Goal: Information Seeking & Learning: Learn about a topic

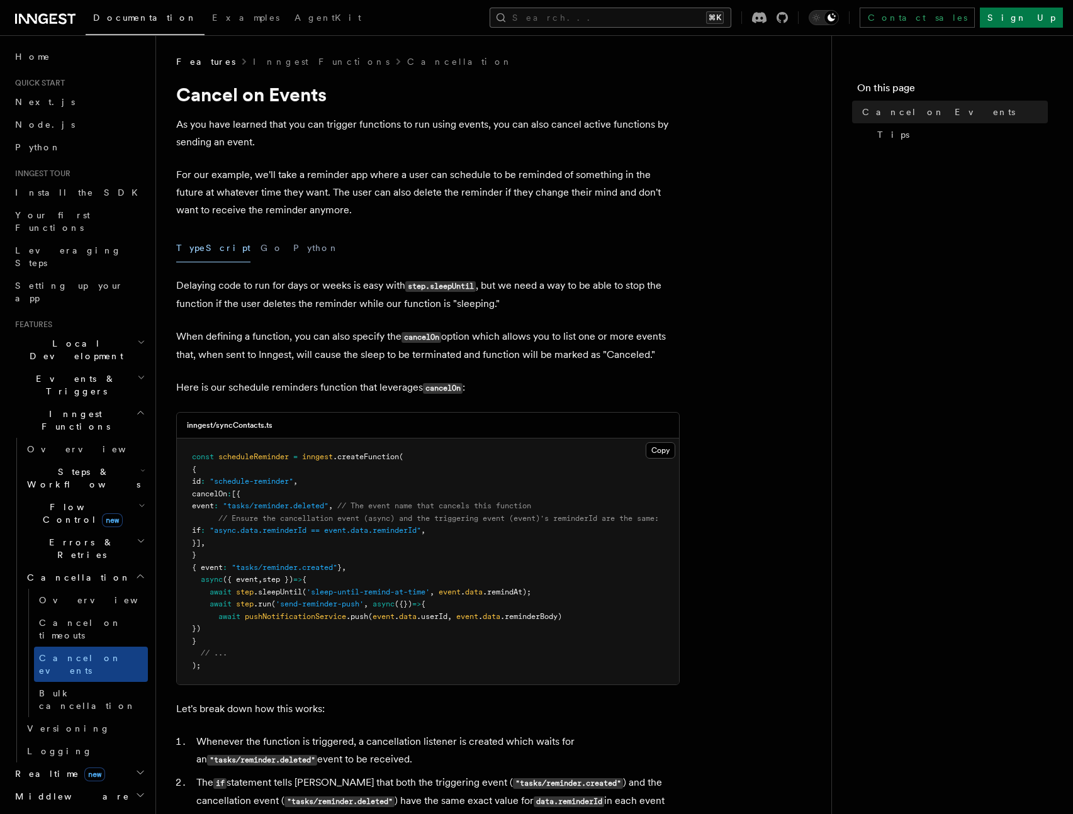
click at [641, 24] on button "Search... ⌘K" at bounding box center [611, 18] width 242 height 20
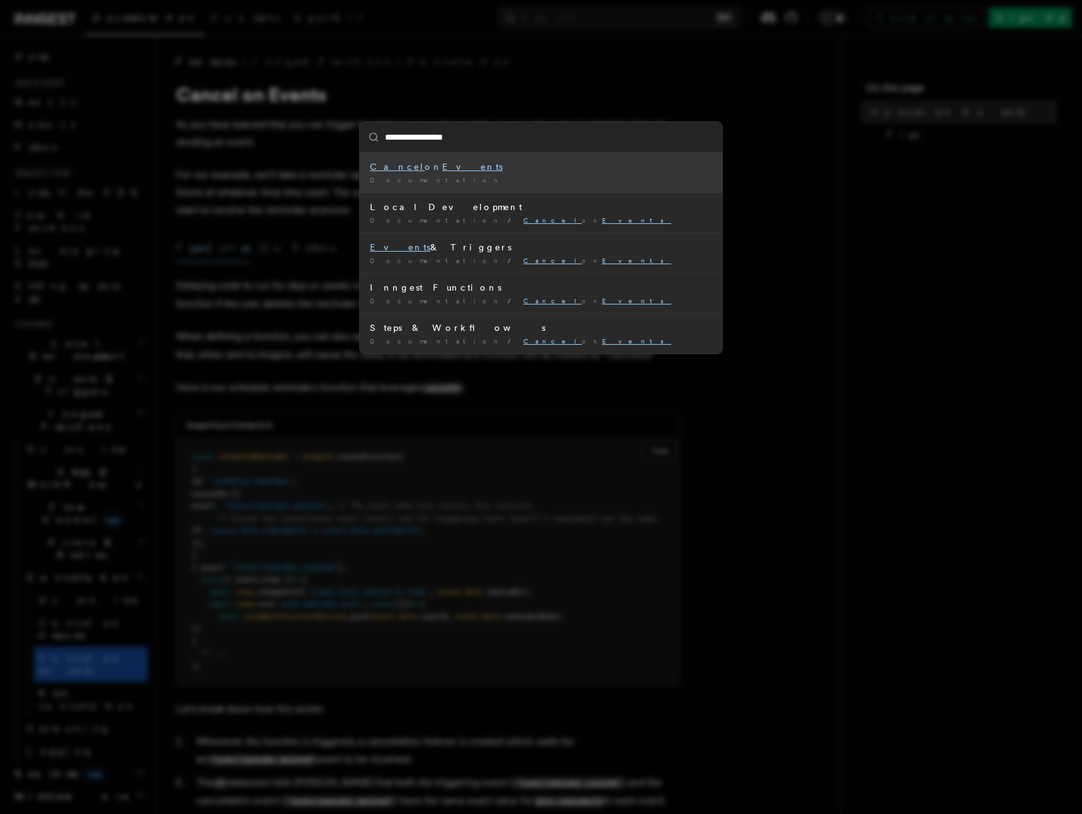
type input "**********"
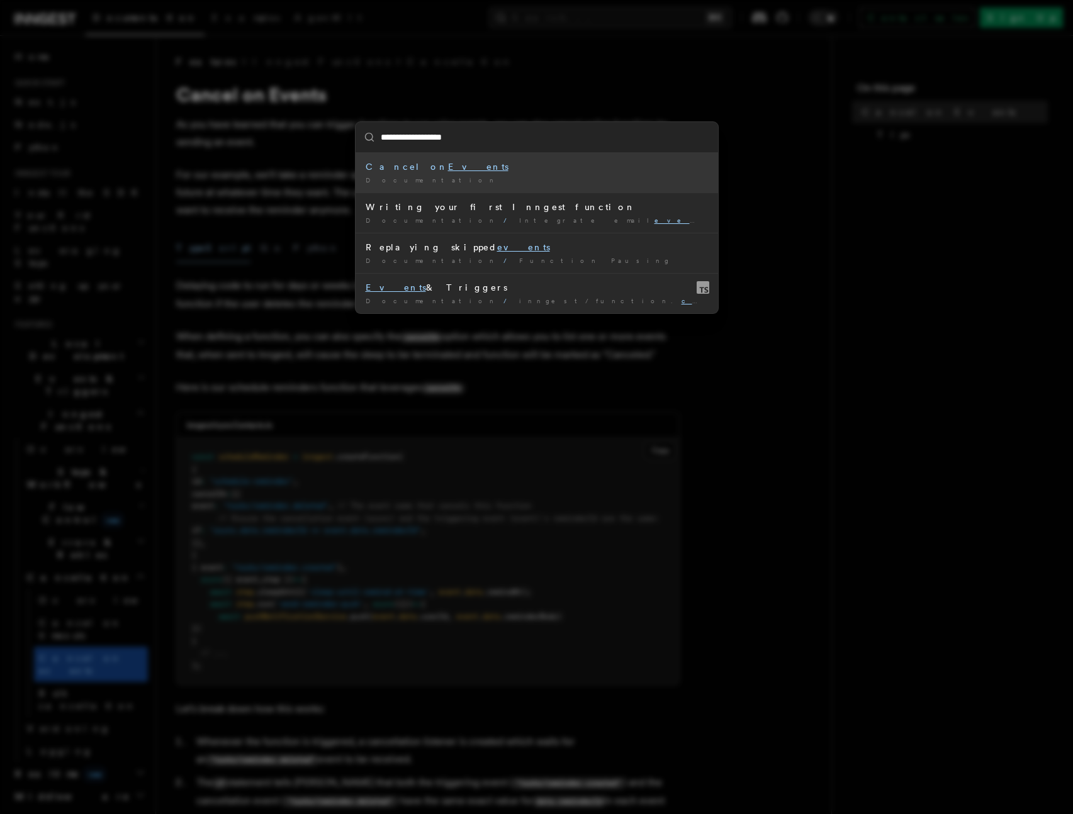
scroll to position [283, 0]
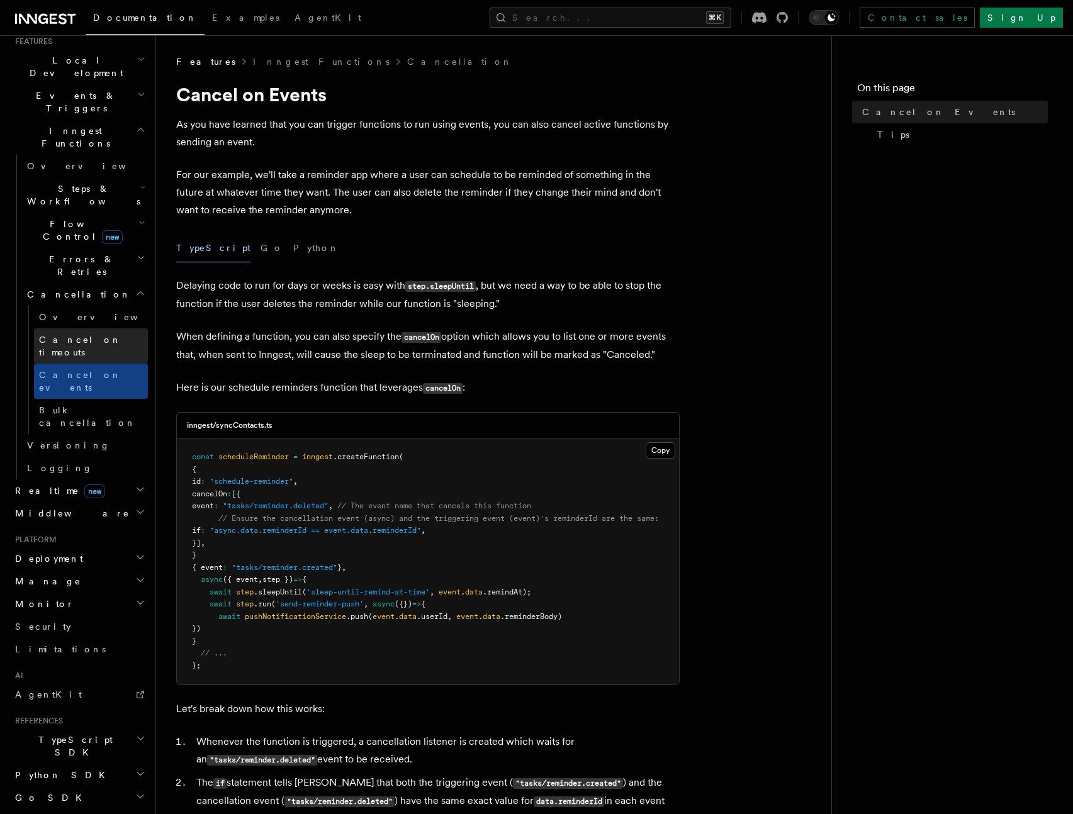
click at [86, 334] on span "Cancel on timeouts" at bounding box center [93, 346] width 109 height 25
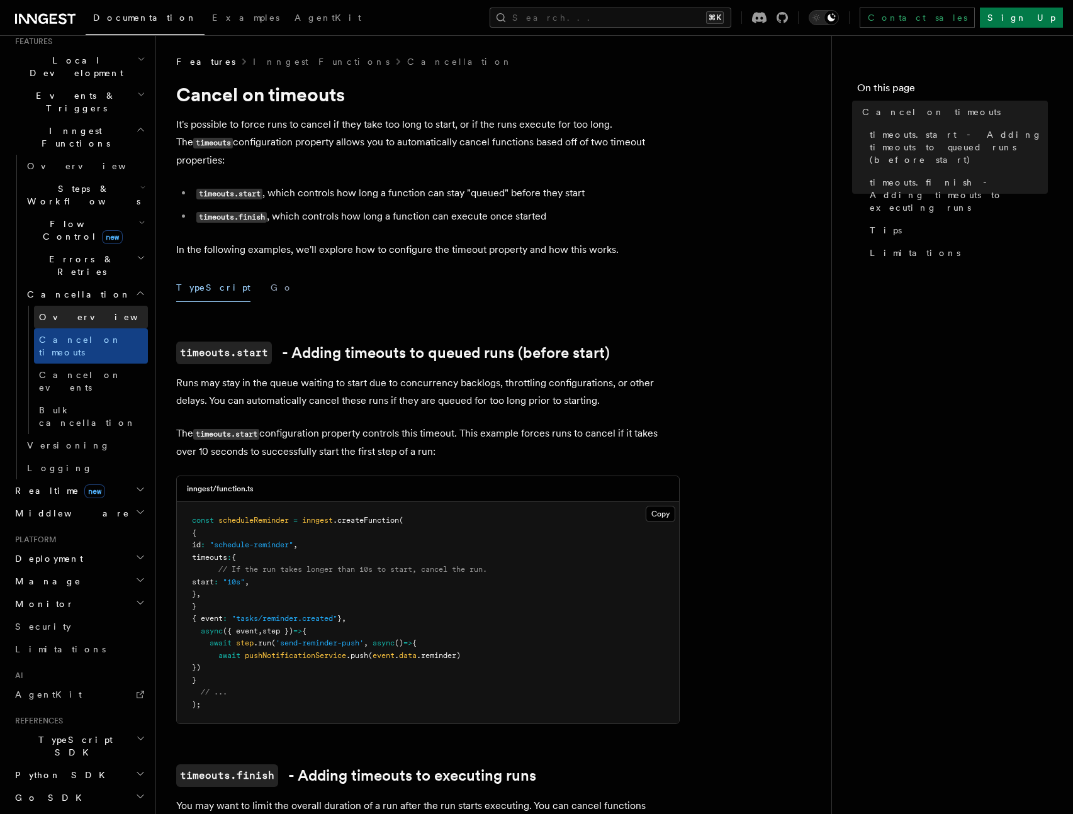
click at [92, 306] on link "Overview" at bounding box center [91, 317] width 114 height 23
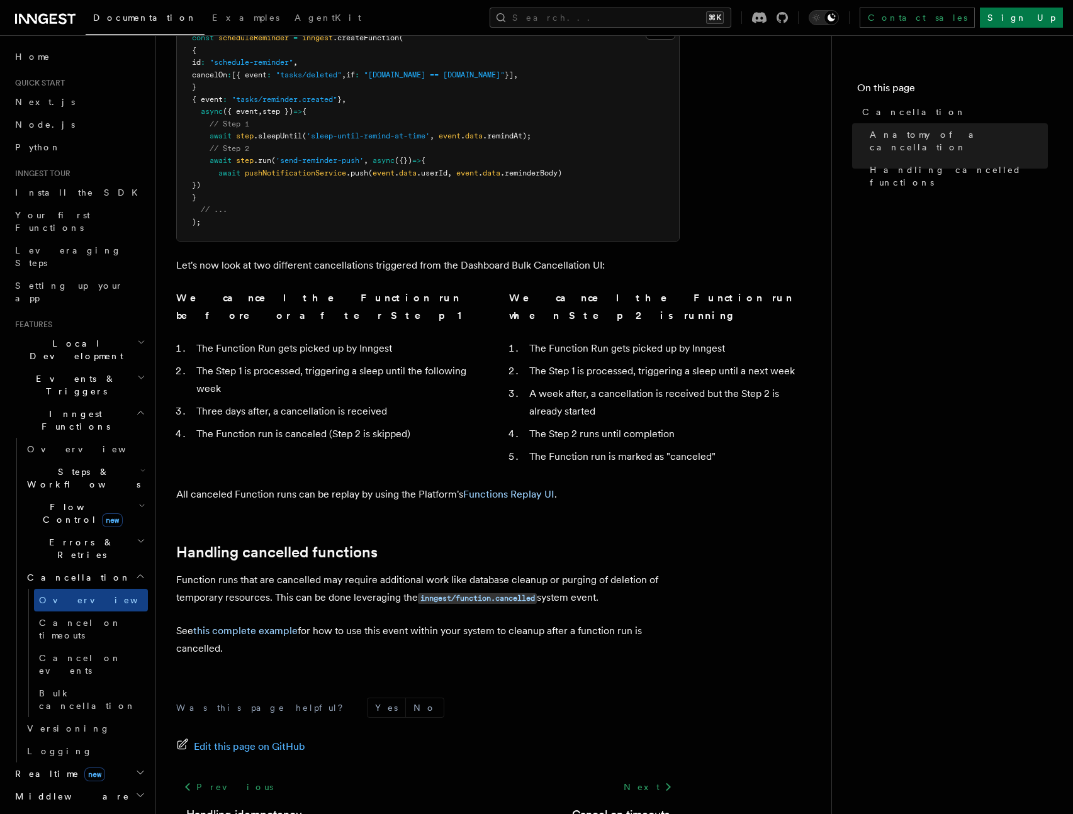
click at [76, 466] on span "Steps & Workflows" at bounding box center [81, 478] width 118 height 25
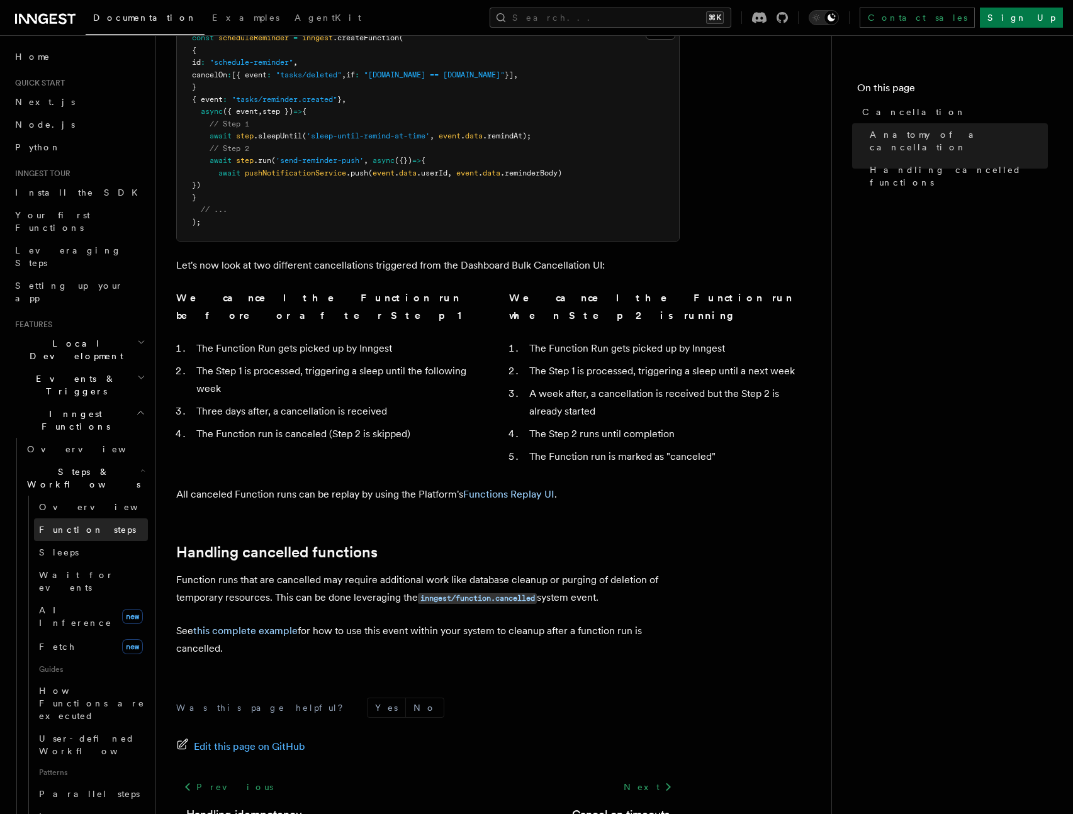
click at [76, 525] on span "Function steps" at bounding box center [87, 530] width 97 height 10
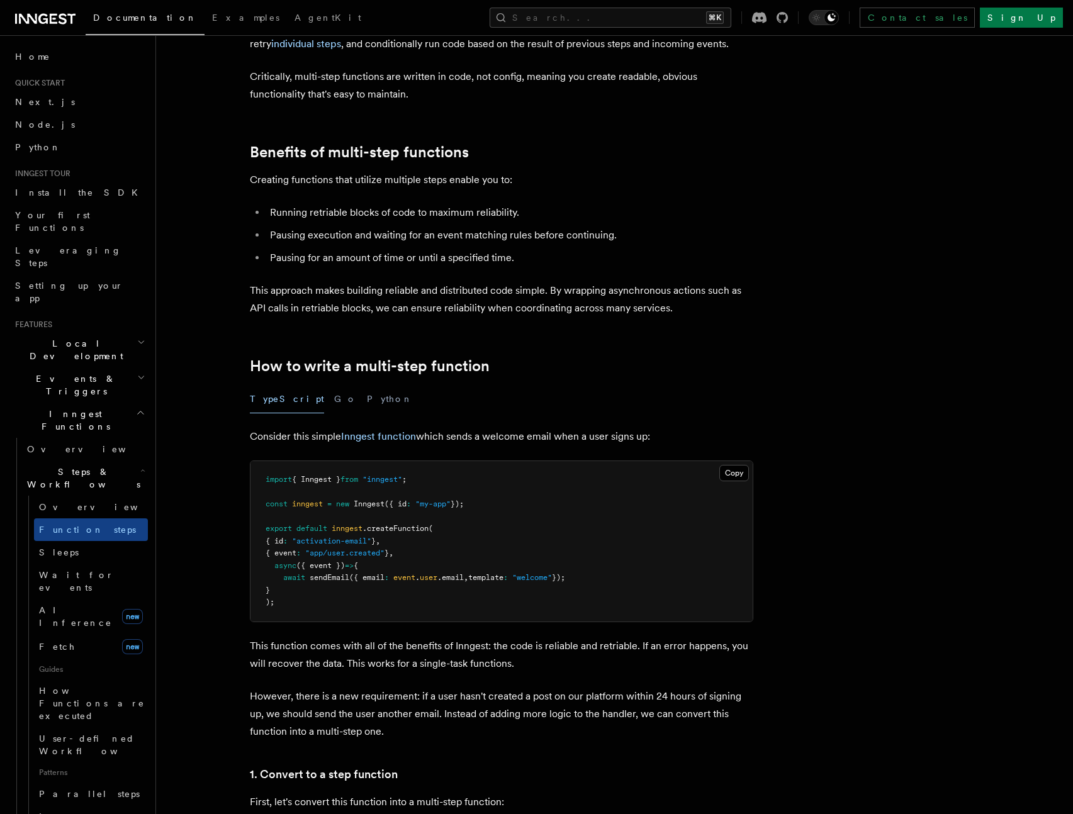
scroll to position [107, 0]
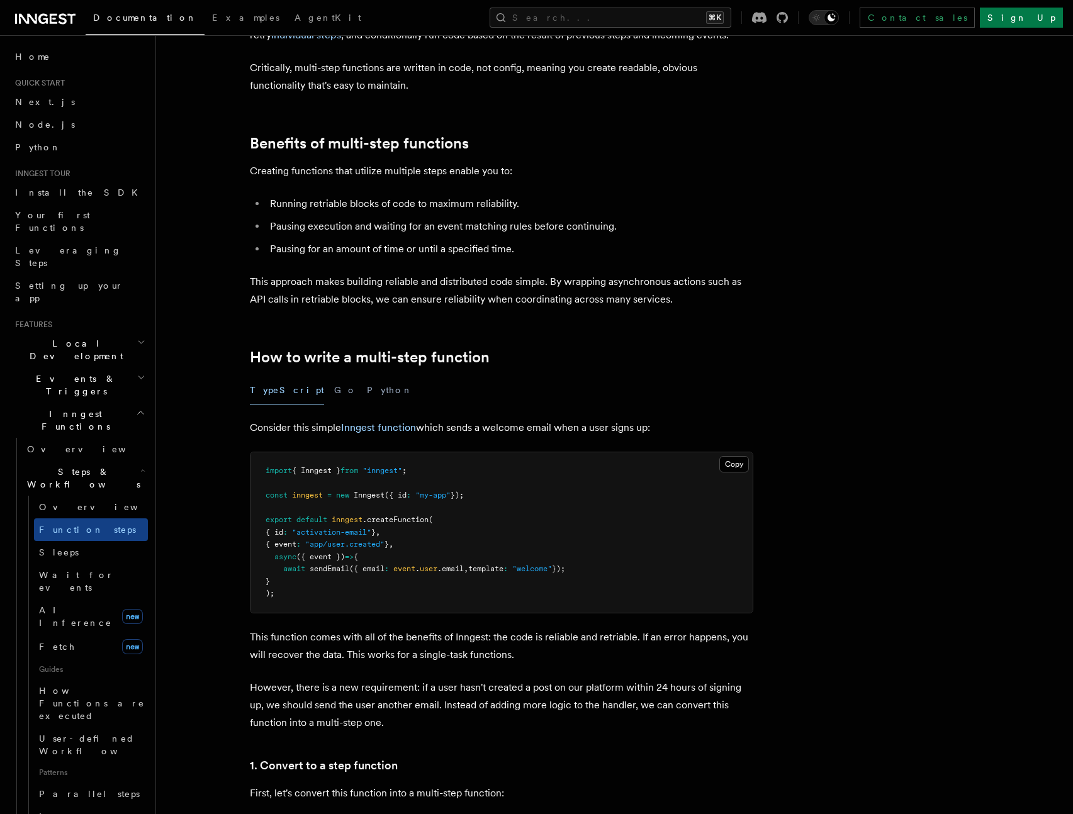
click at [638, 4] on div "Documentation Examples AgentKit Search... ⌘K Contact sales Sign Up" at bounding box center [536, 17] width 1073 height 35
click at [643, 18] on button "Search... ⌘K" at bounding box center [611, 18] width 242 height 20
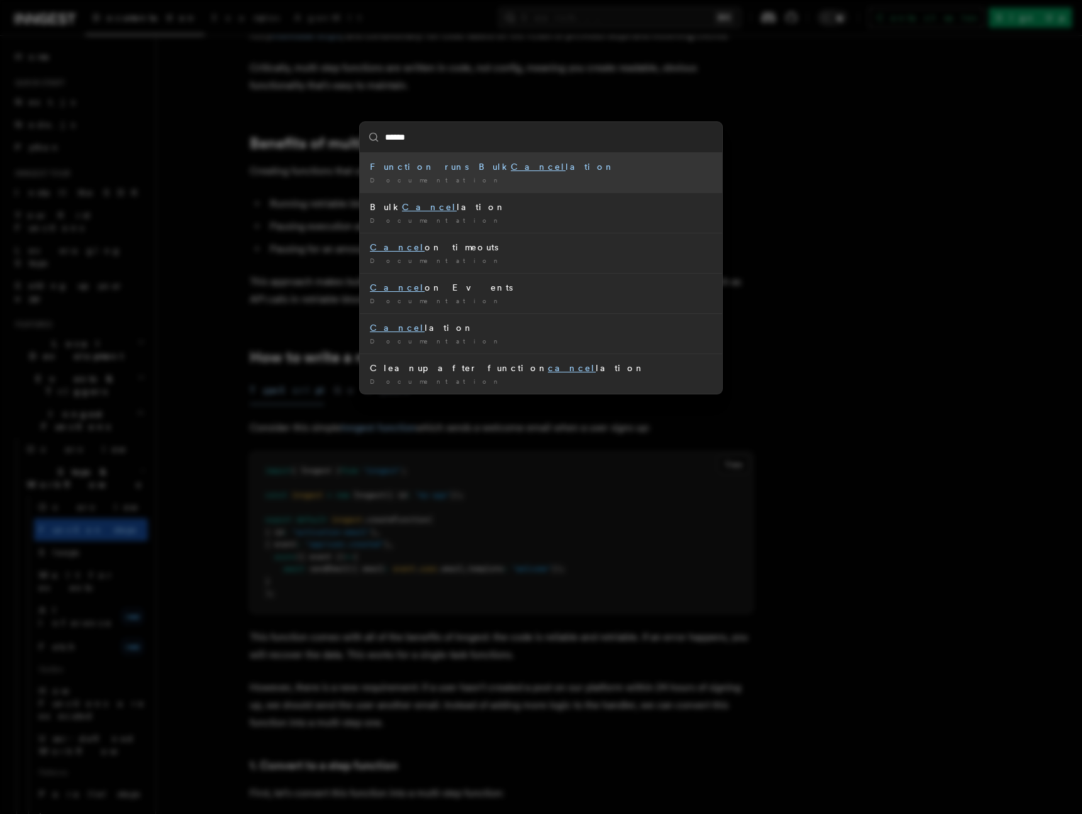
type input "******"
click at [965, 82] on div "****** Function runs Bulk Cancel lation Documentation / Bulk Cancel lation Docu…" at bounding box center [541, 407] width 1082 height 814
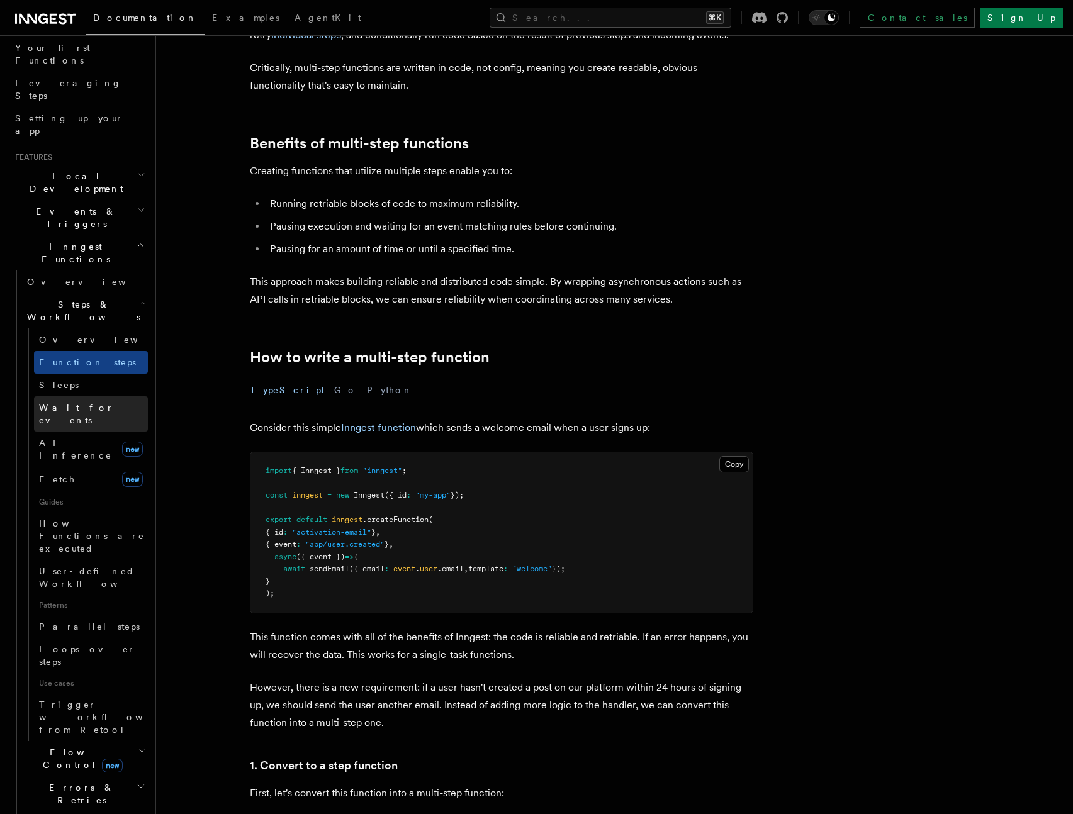
scroll to position [96, 0]
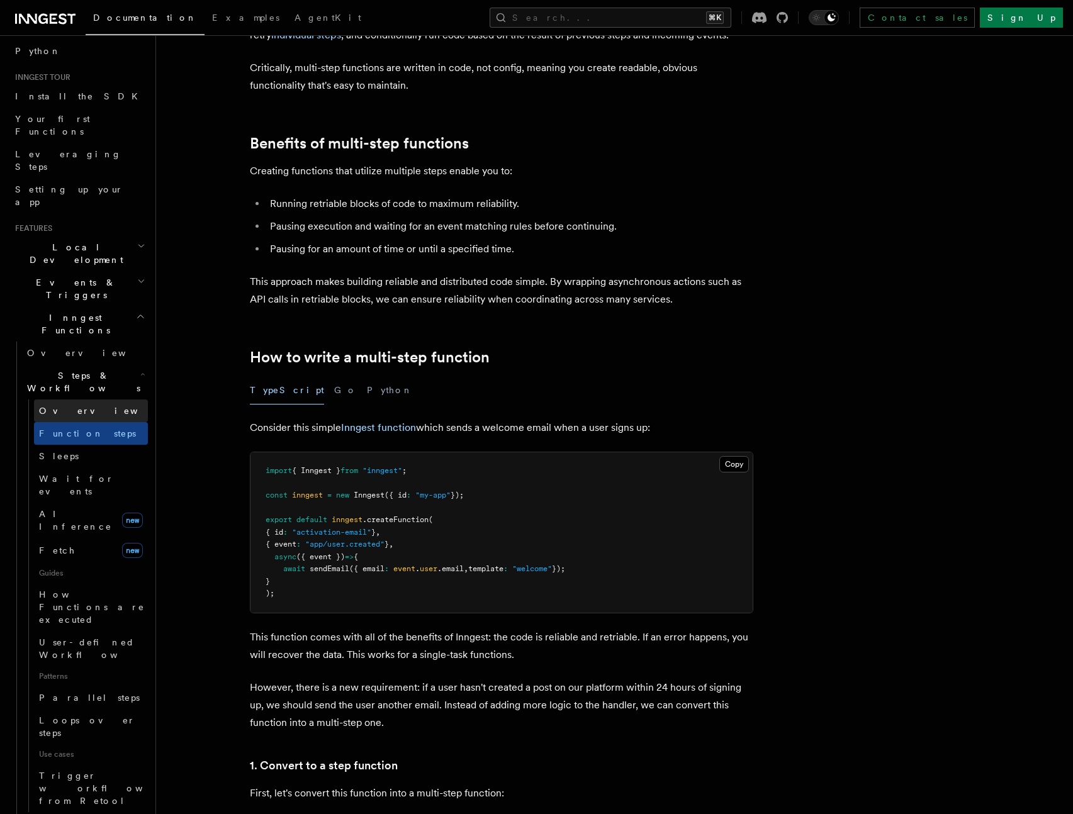
click at [77, 400] on link "Overview" at bounding box center [91, 411] width 114 height 23
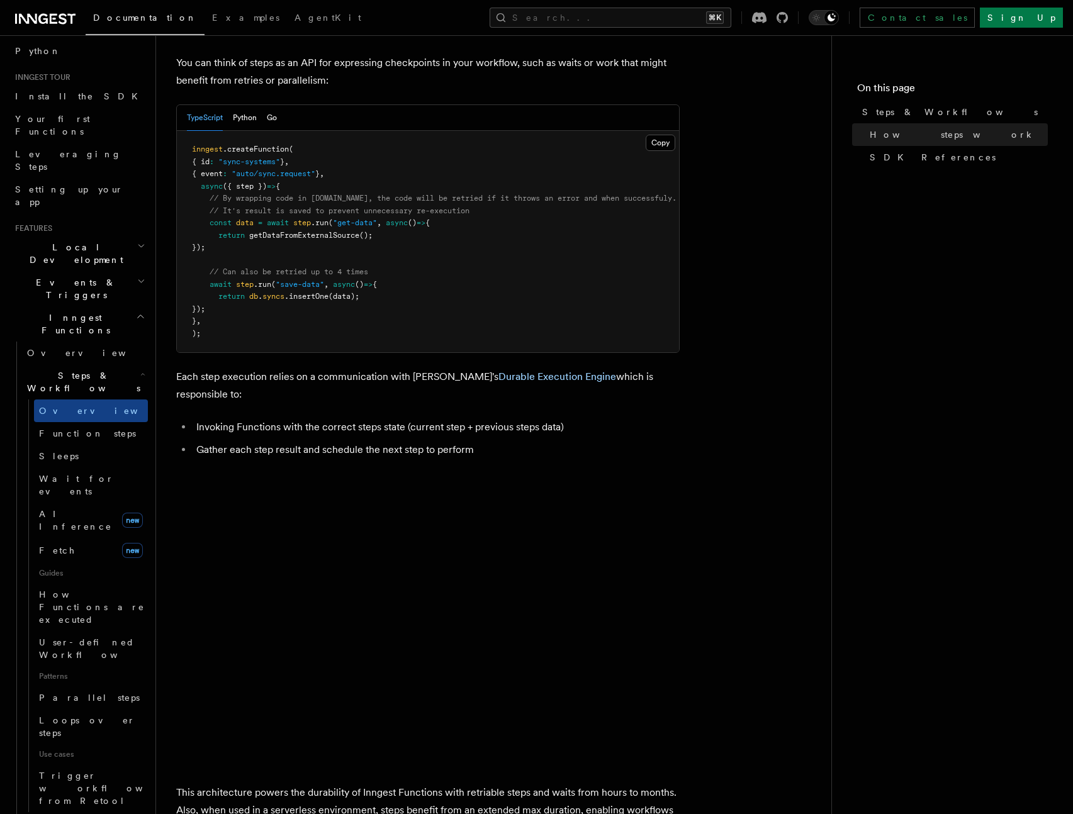
scroll to position [1032, 0]
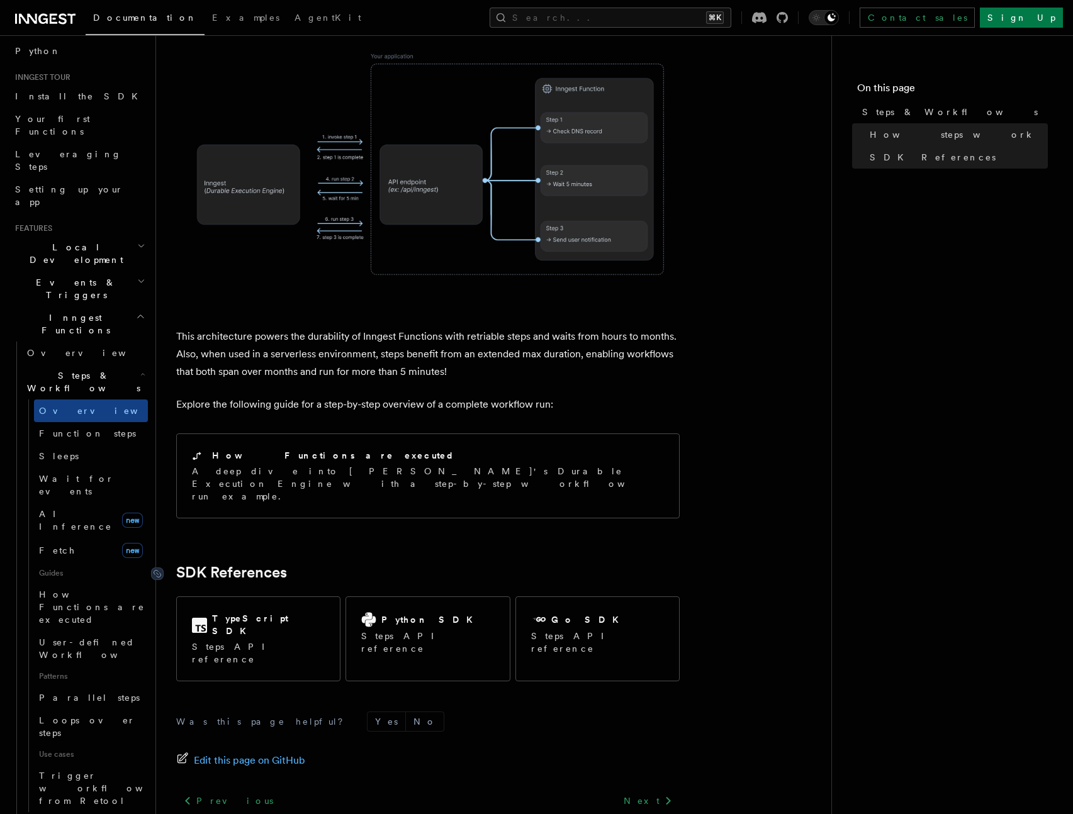
click at [223, 564] on link "SDK References" at bounding box center [231, 573] width 111 height 18
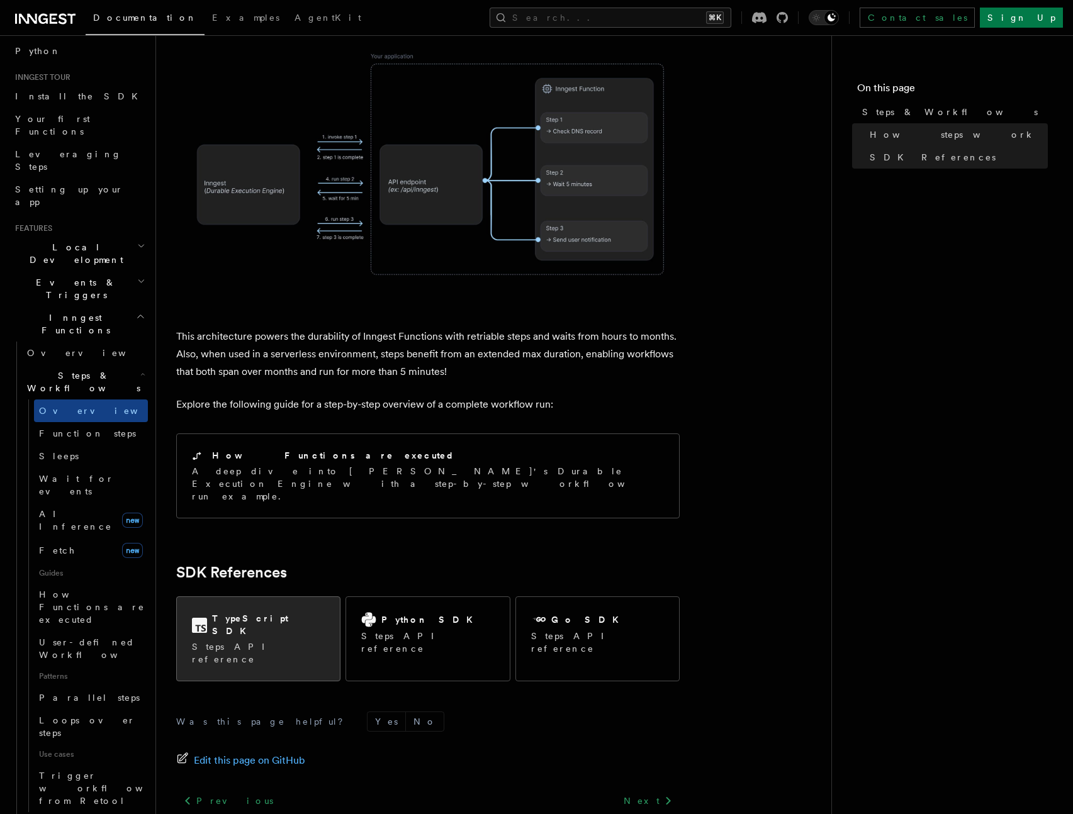
click at [216, 612] on div "TypeScript SDK" at bounding box center [258, 625] width 133 height 26
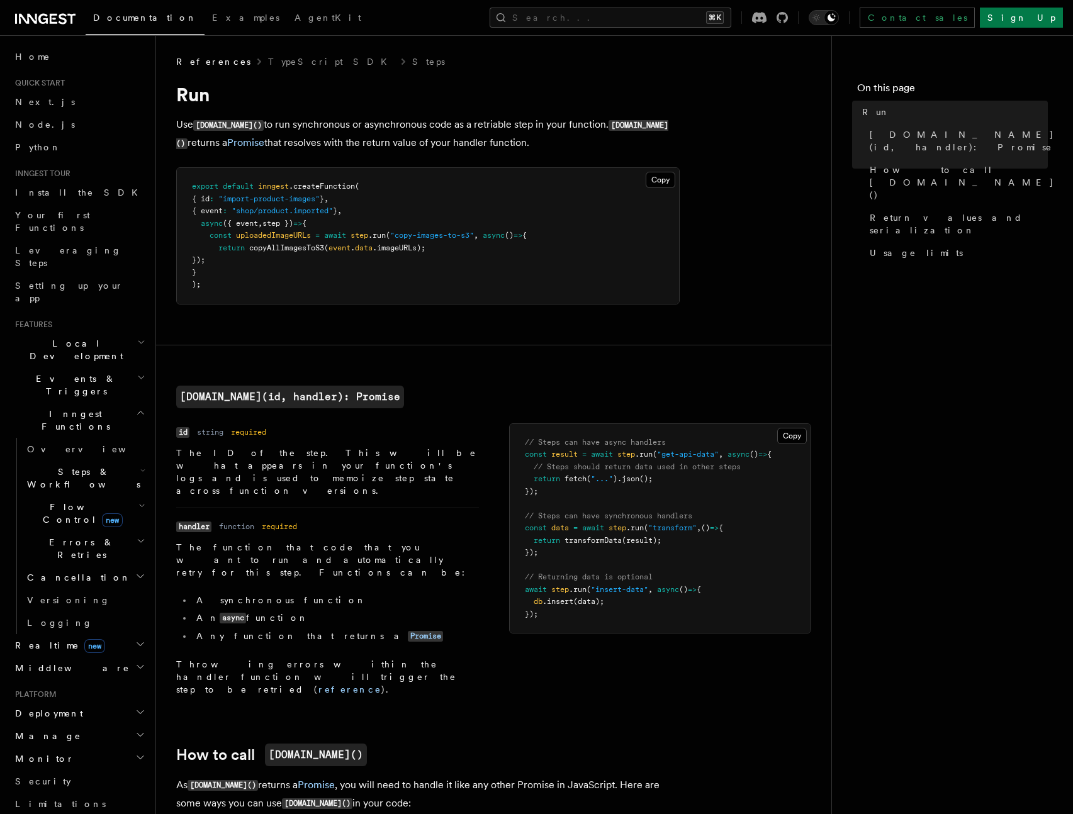
scroll to position [414, 0]
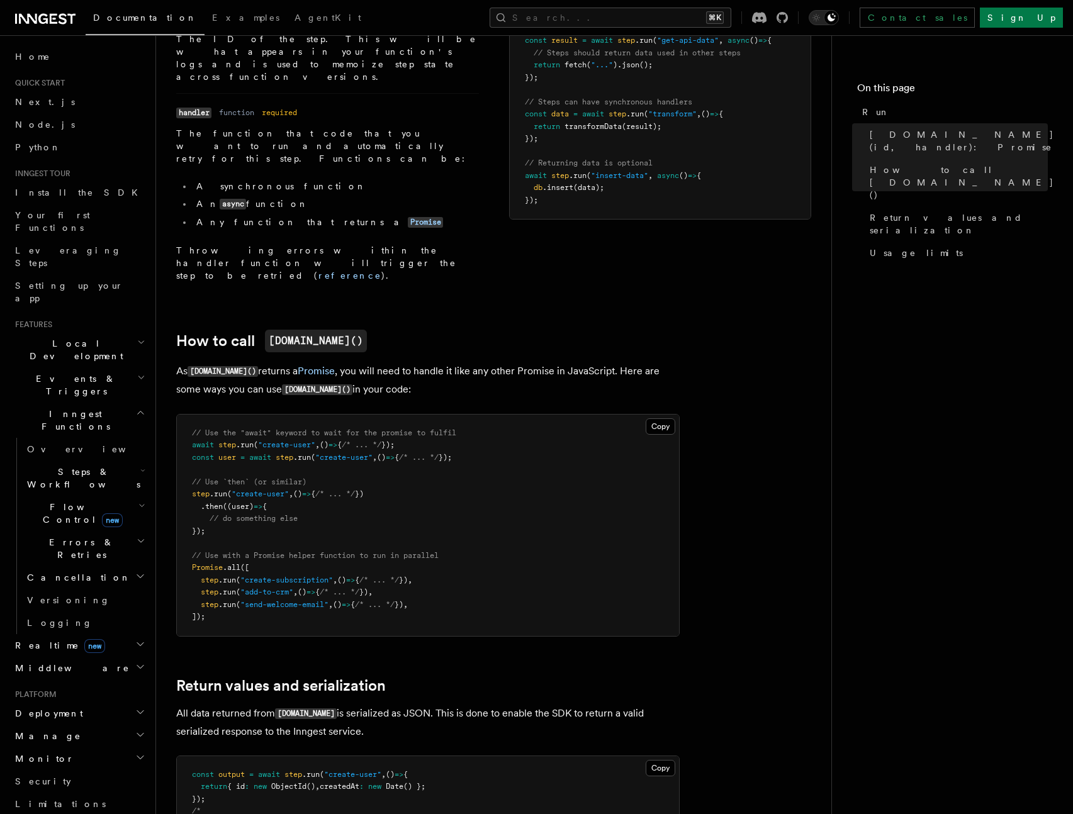
click at [396, 272] on article "References TypeScript SDK Steps Run Use step.run() to run synchronous or asynch…" at bounding box center [493, 434] width 635 height 1587
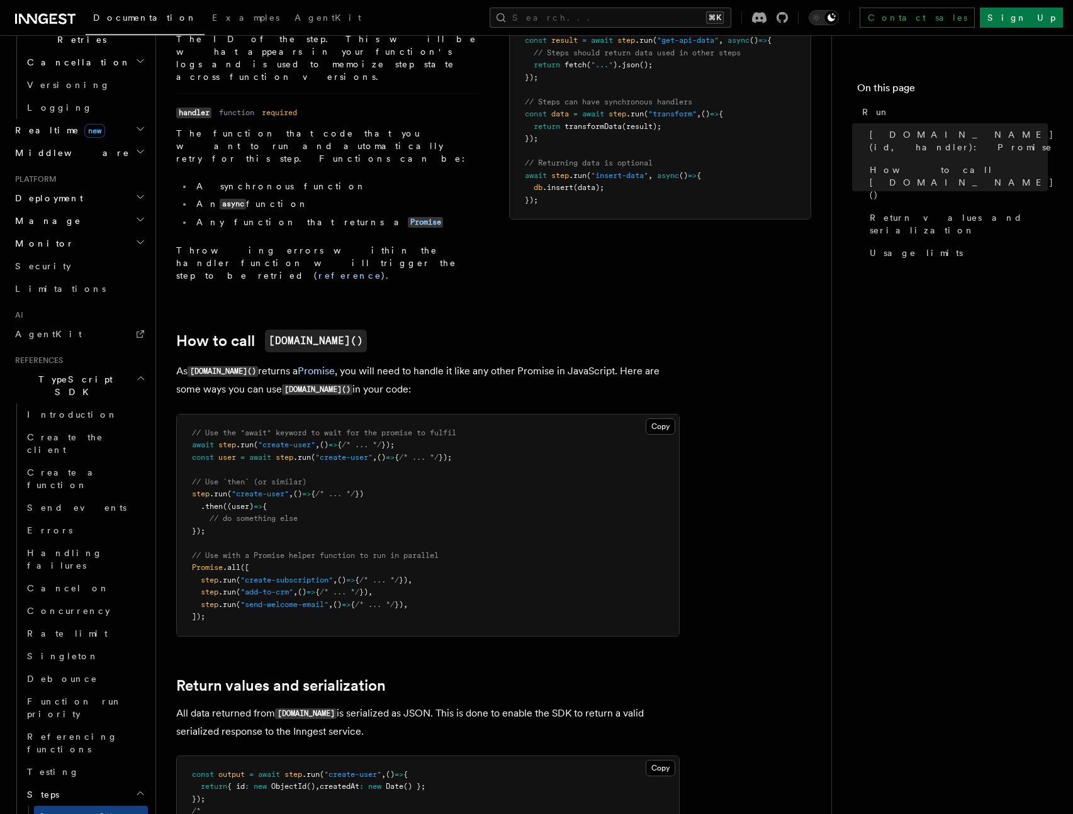
scroll to position [40, 0]
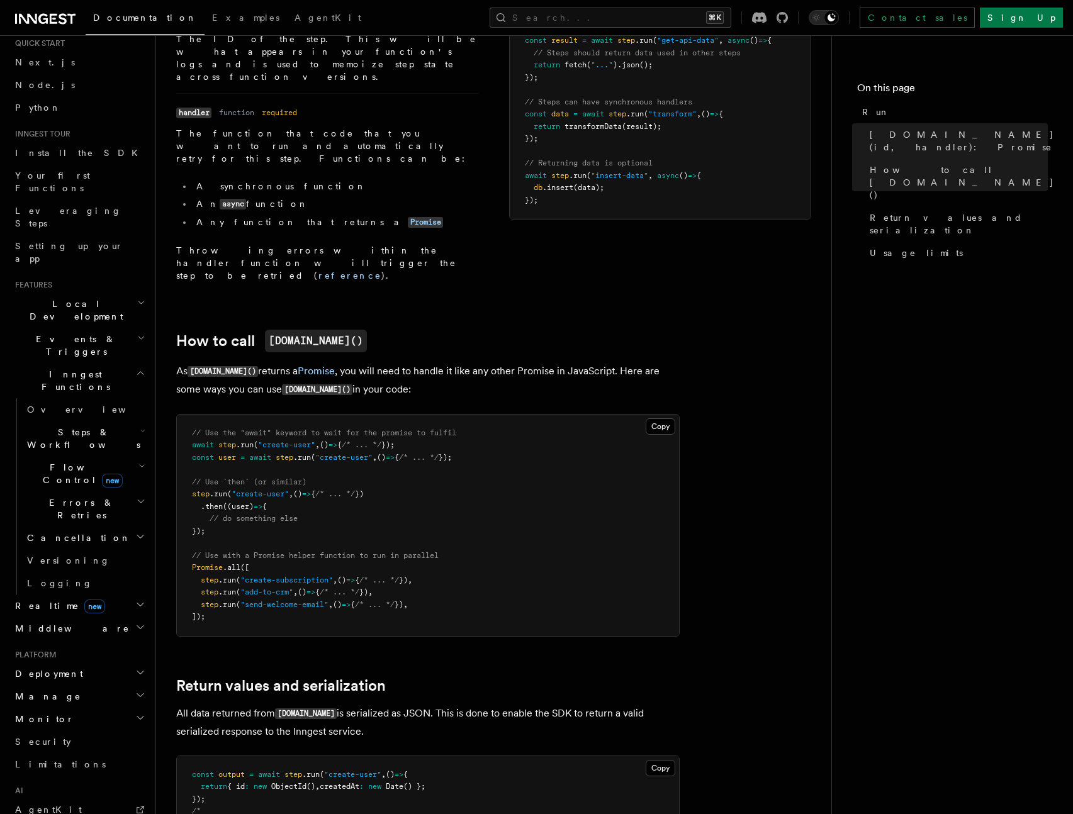
click at [96, 527] on h2 "Cancellation" at bounding box center [85, 538] width 126 height 23
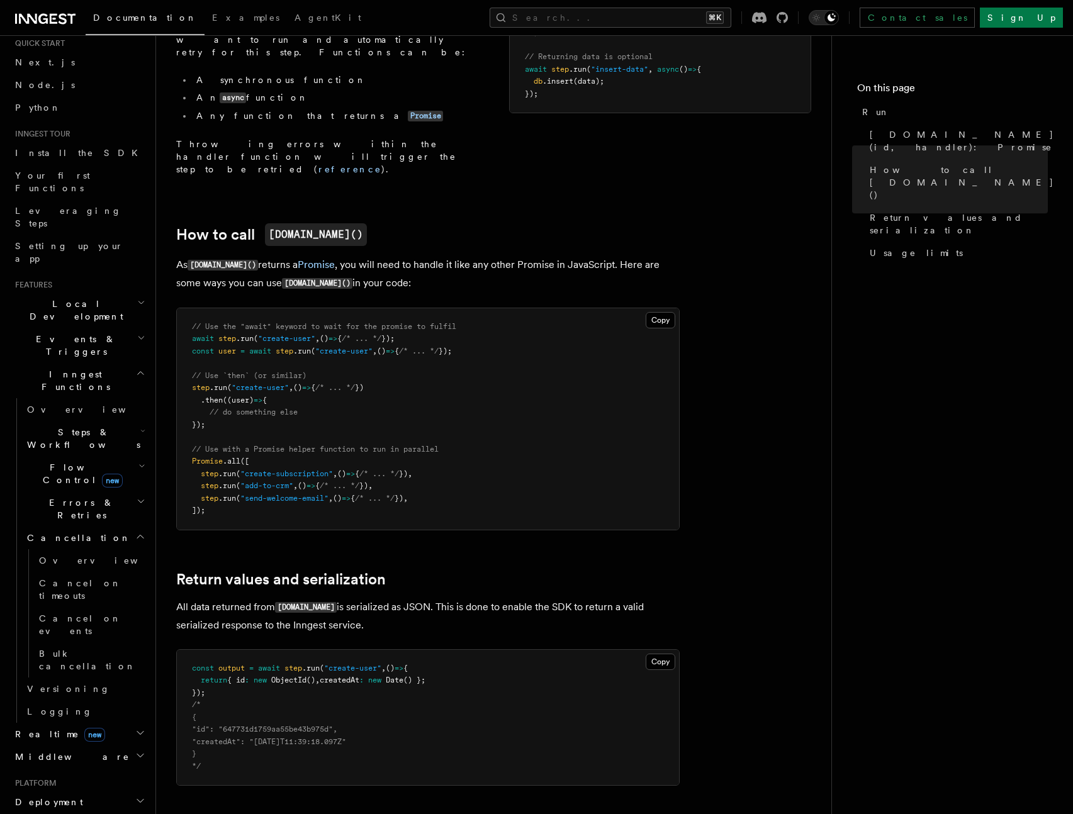
scroll to position [0, 0]
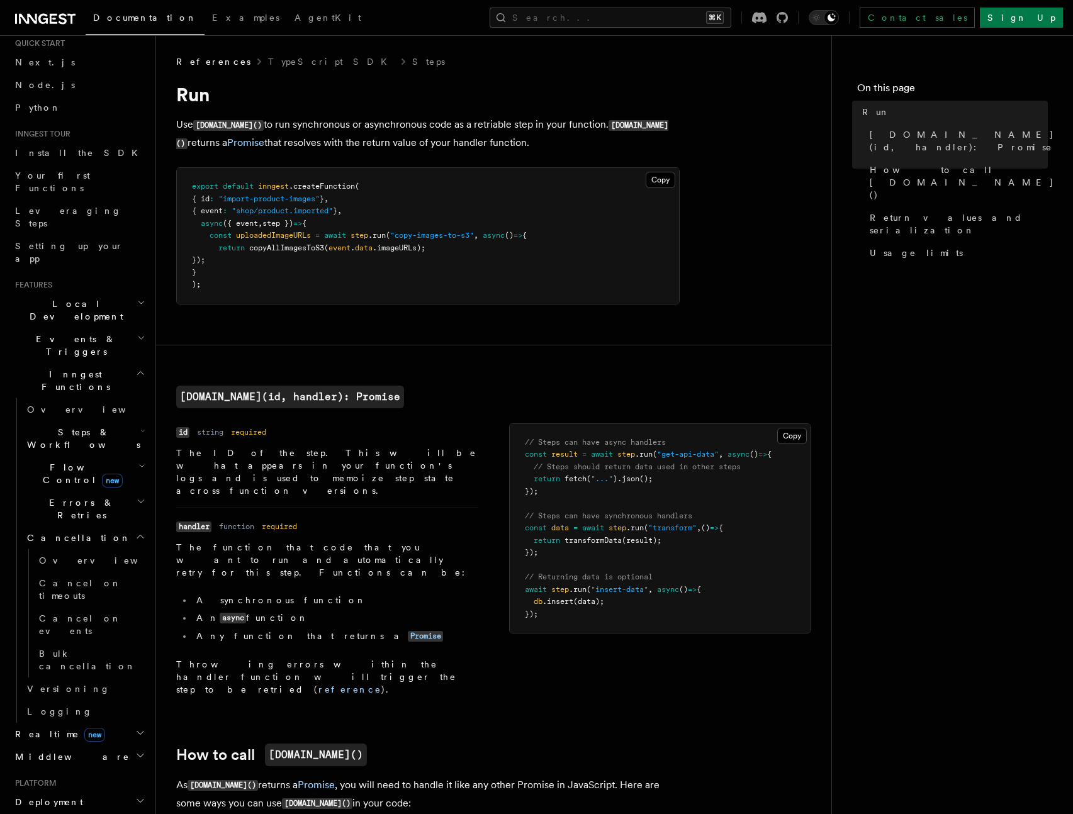
click at [65, 461] on span "Flow Control new" at bounding box center [80, 473] width 116 height 25
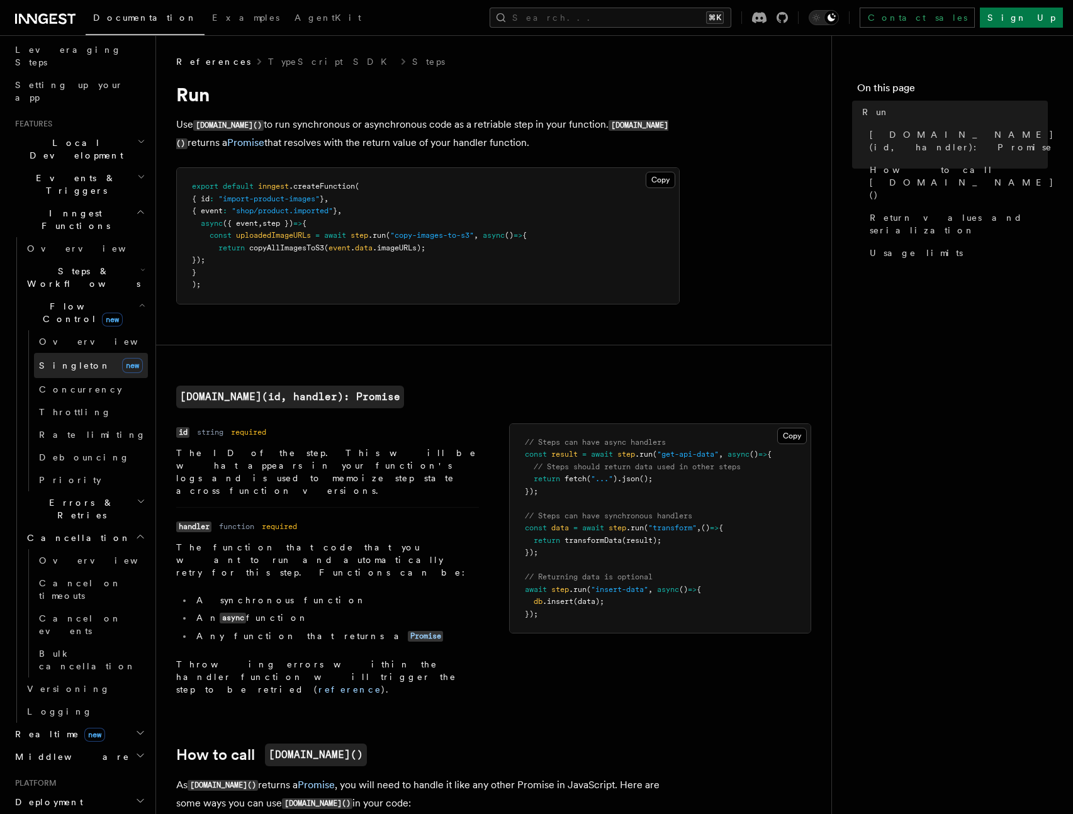
click at [92, 353] on link "Singleton new" at bounding box center [91, 365] width 114 height 25
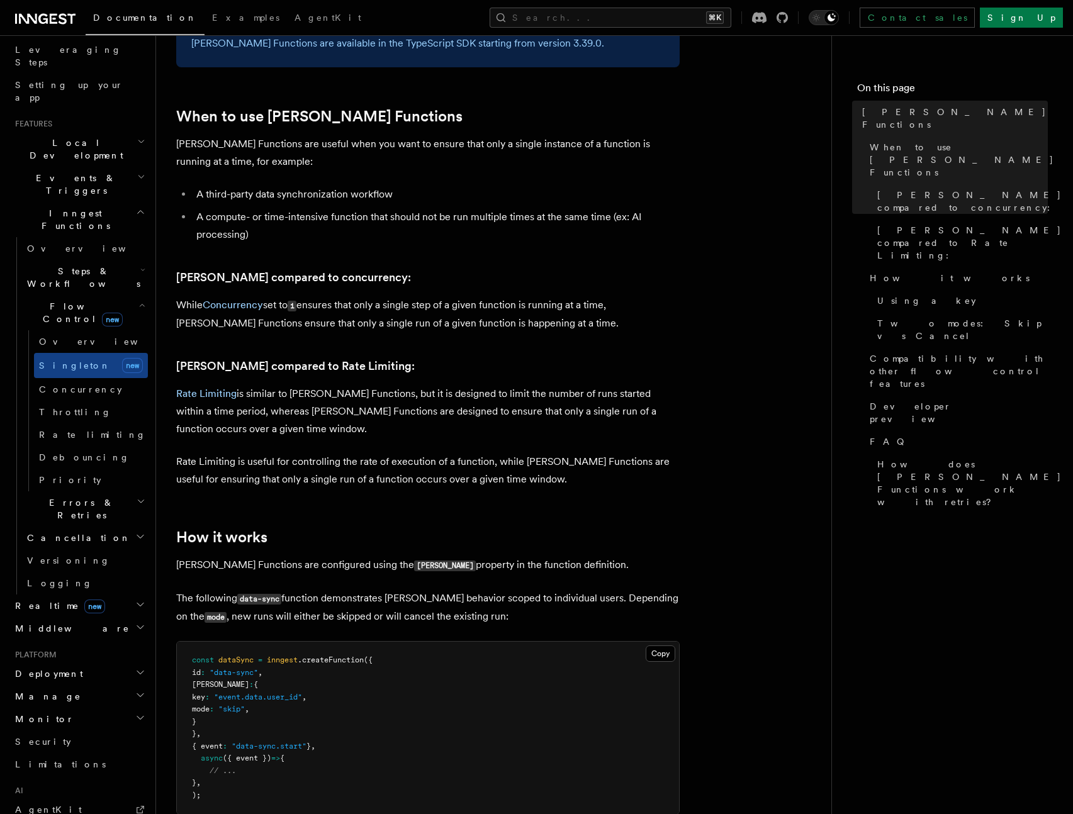
scroll to position [565, 0]
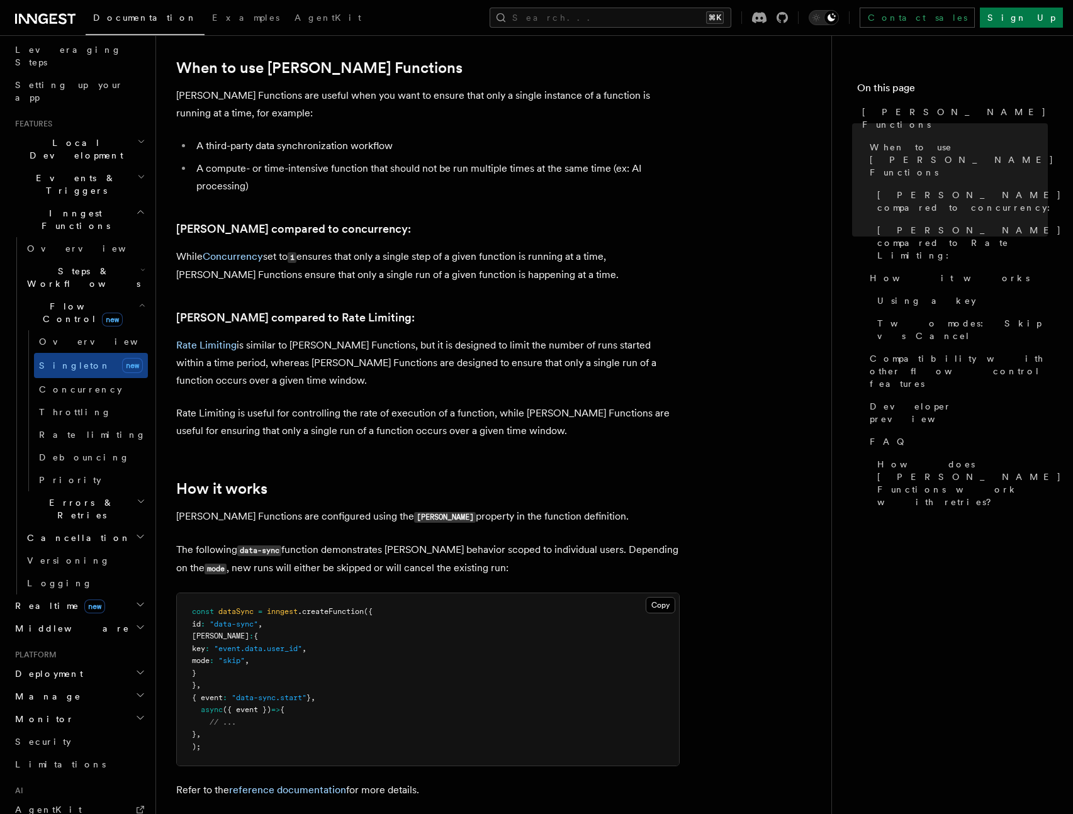
click at [105, 595] on h2 "Realtime new" at bounding box center [79, 606] width 138 height 23
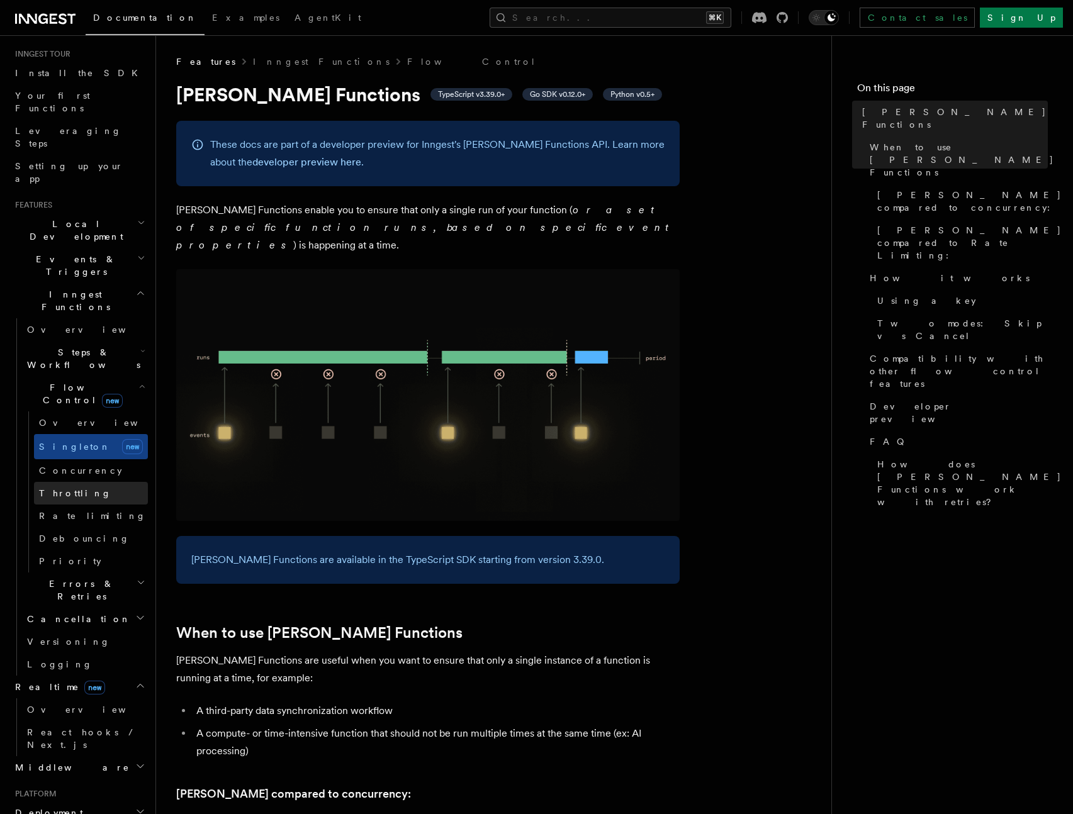
scroll to position [123, 0]
click at [89, 605] on h2 "Cancellation" at bounding box center [85, 616] width 126 height 23
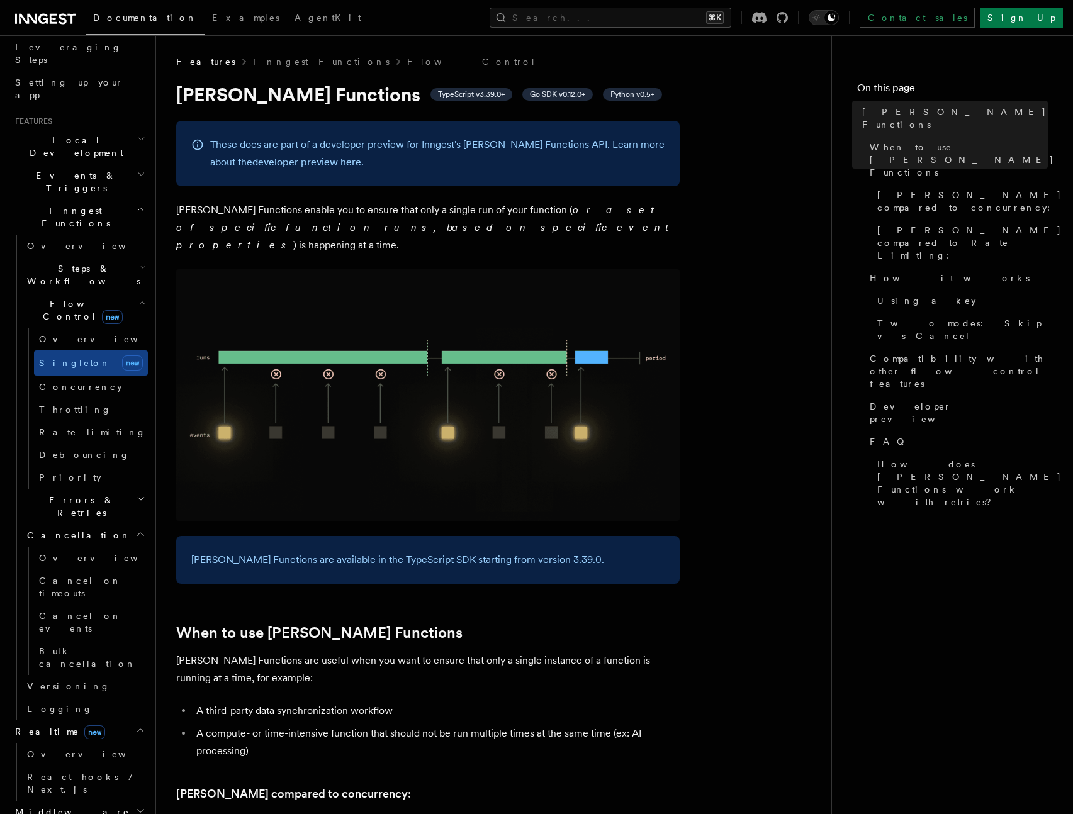
scroll to position [216, 0]
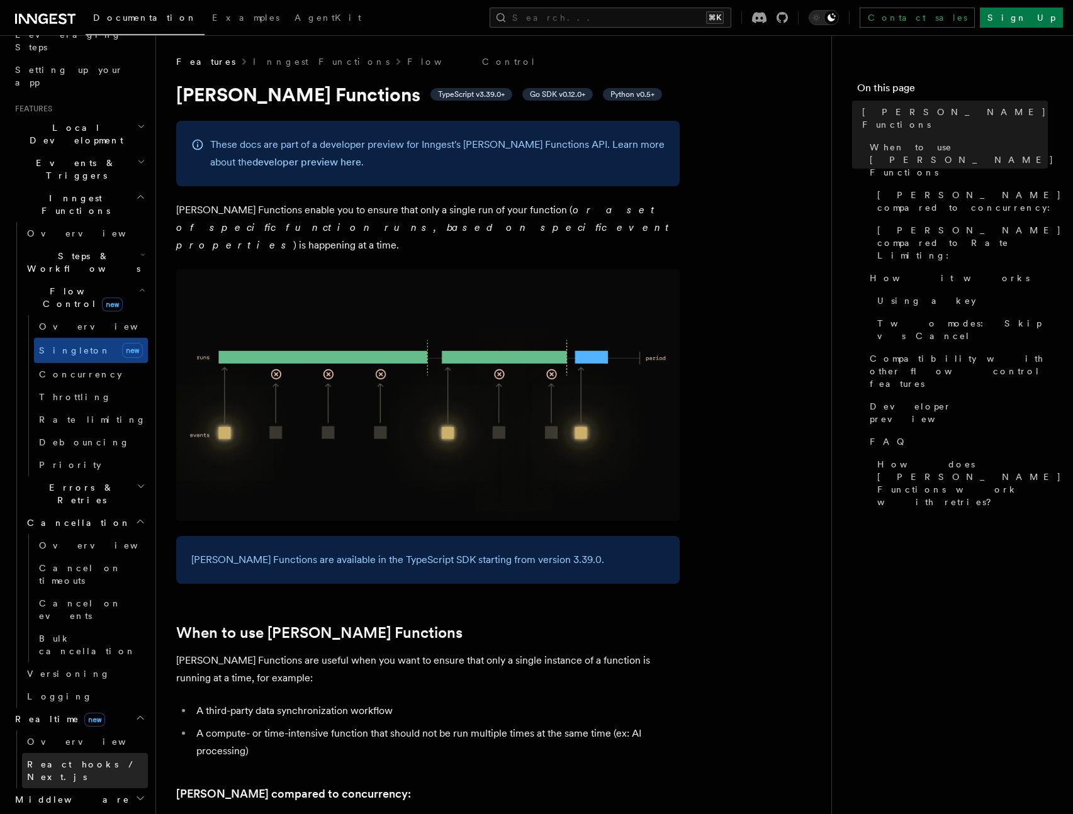
click at [99, 760] on span "React hooks / Next.js" at bounding box center [82, 771] width 111 height 23
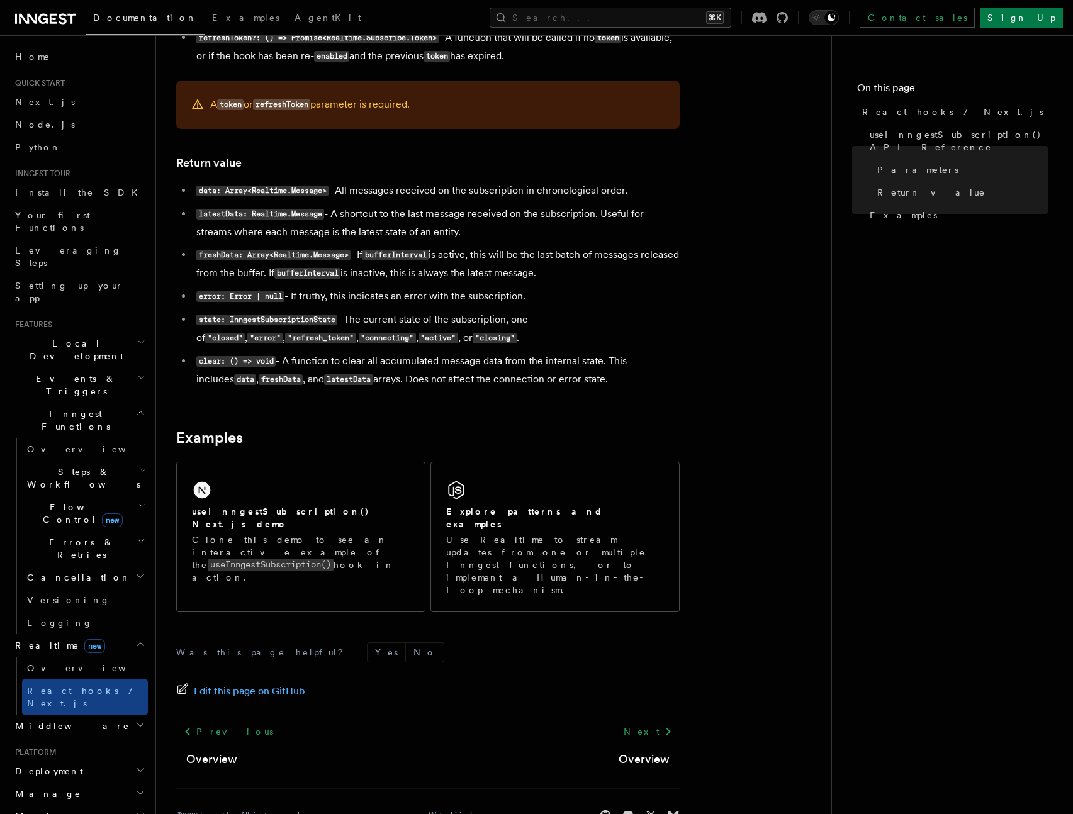
click at [67, 373] on span "Events & Triggers" at bounding box center [73, 385] width 127 height 25
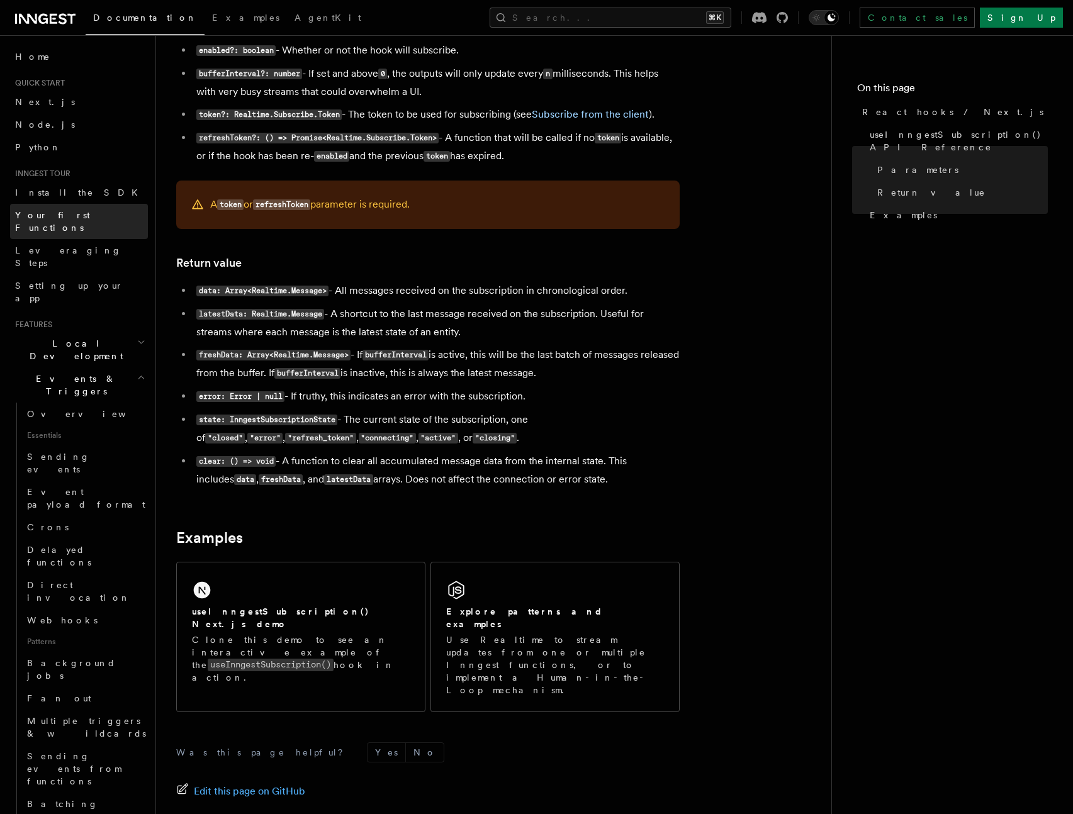
scroll to position [852, 0]
